Goal: Task Accomplishment & Management: Manage account settings

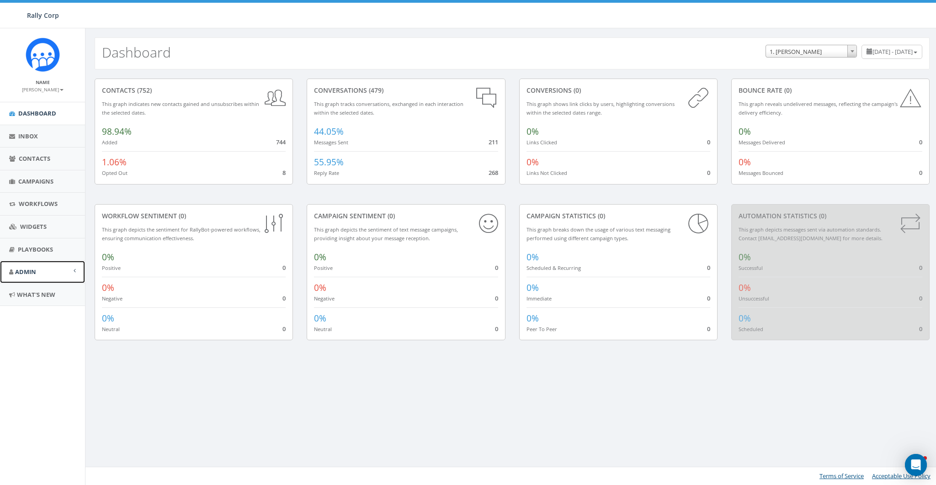
click at [11, 277] on link "Admin" at bounding box center [42, 272] width 85 height 22
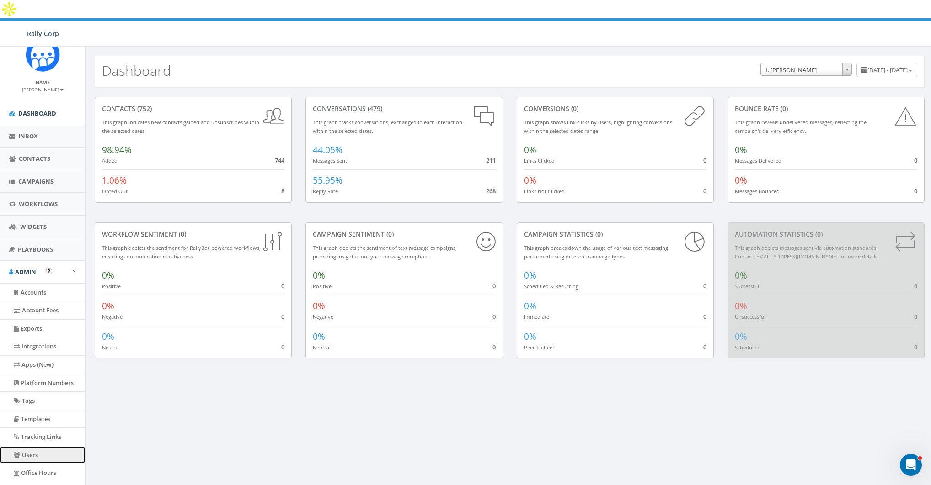
click at [35, 450] on link "Users" at bounding box center [42, 456] width 85 height 18
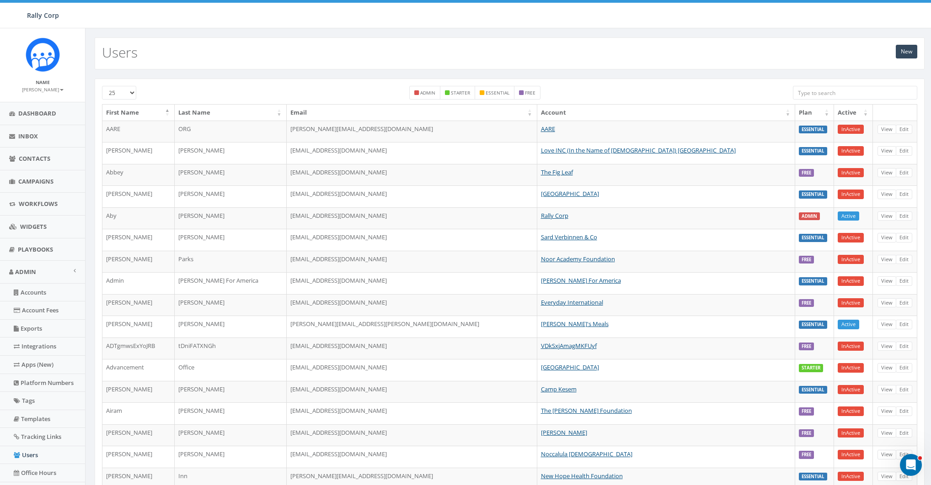
click at [831, 93] on input "search" at bounding box center [855, 93] width 124 height 14
paste input "[EMAIL_ADDRESS][DOMAIN_NAME]"
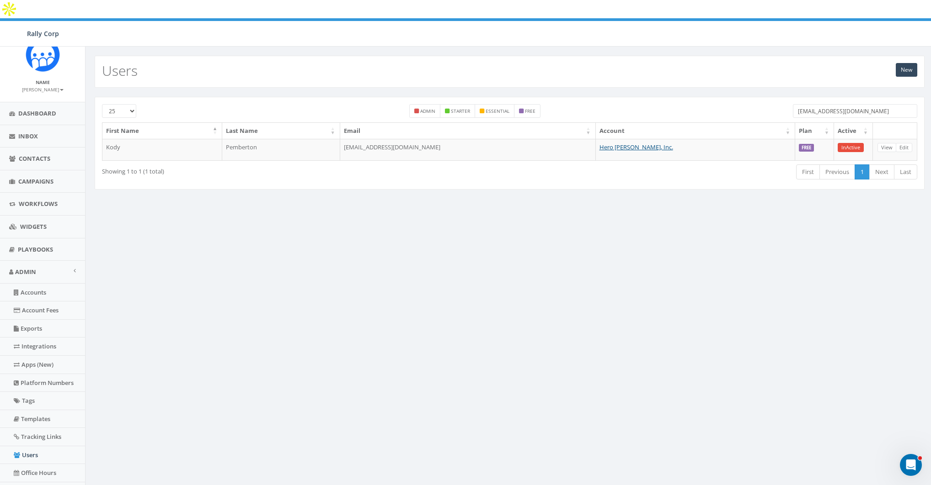
drag, startPoint x: 822, startPoint y: 92, endPoint x: 765, endPoint y: 92, distance: 57.1
click at [765, 104] on div "25 50 100 admin starter essential free [EMAIL_ADDRESS][DOMAIN_NAME]" at bounding box center [509, 113] width 829 height 18
type input "[EMAIL_ADDRESS][DOMAIN_NAME]"
click at [543, 56] on div "New Users" at bounding box center [510, 72] width 830 height 32
